Goal: Information Seeking & Learning: Learn about a topic

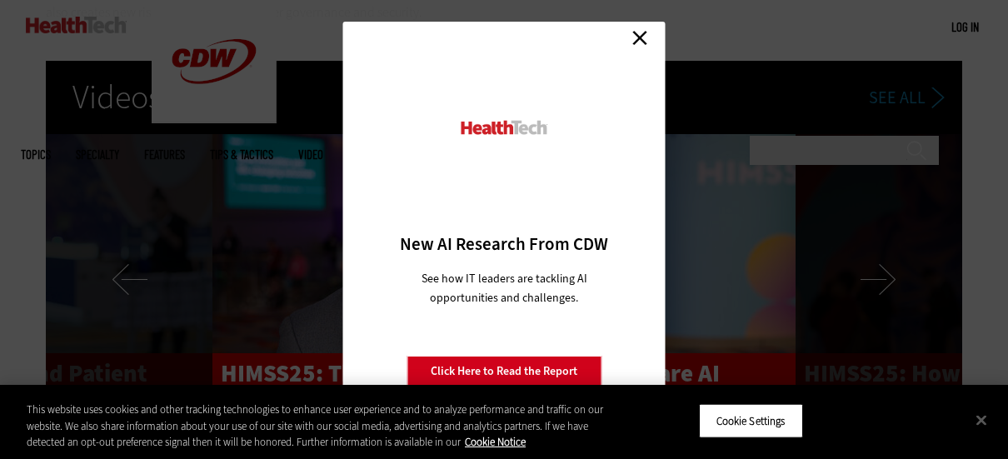
scroll to position [3178, 0]
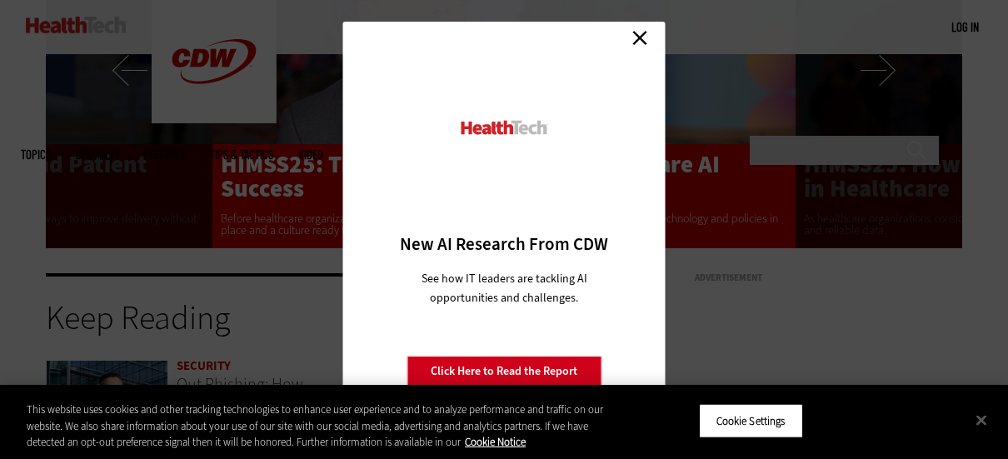
click at [639, 35] on link "Close" at bounding box center [640, 38] width 25 height 25
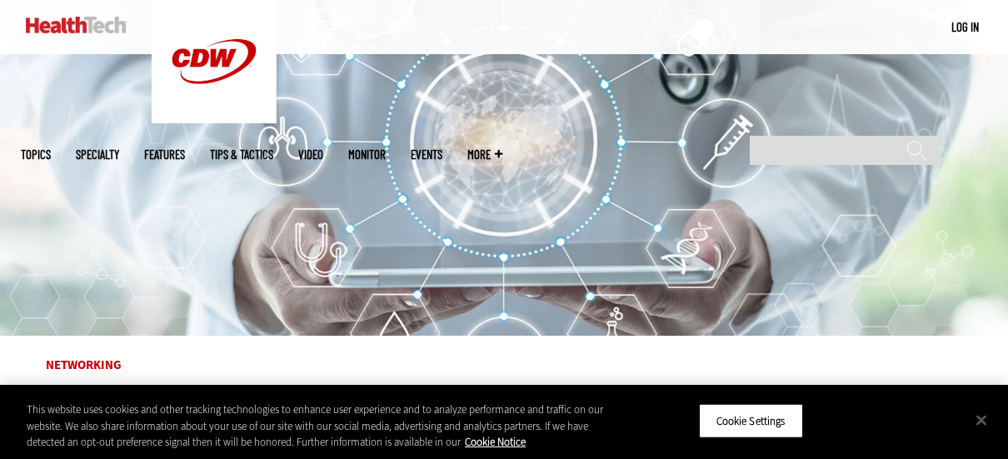
scroll to position [443, 0]
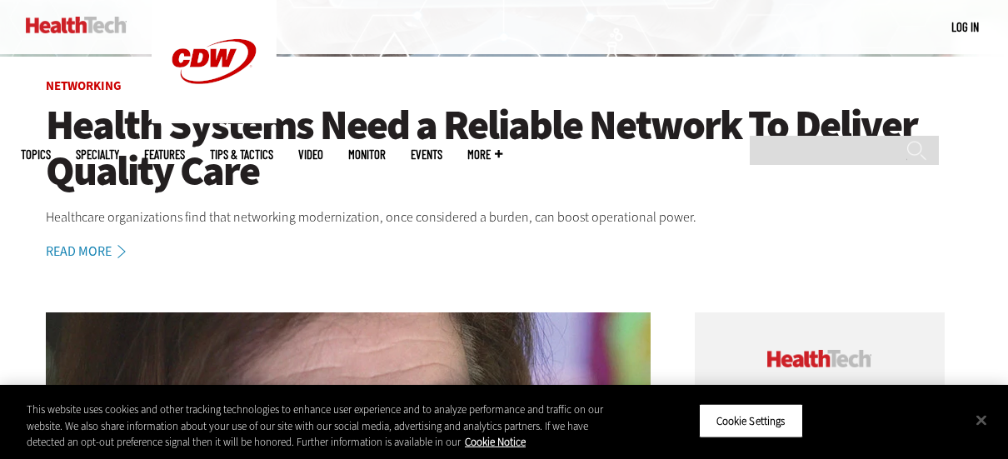
click at [98, 252] on link "Read More" at bounding box center [95, 251] width 98 height 13
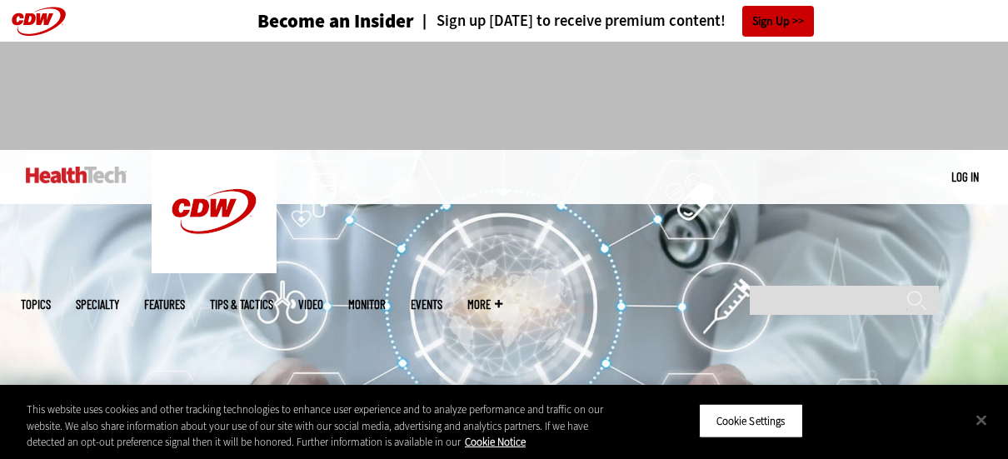
click at [892, 36] on div "Become an Insider Sign up [DATE] to receive premium content! Sign Up" at bounding box center [504, 21] width 967 height 42
